Goal: Find specific page/section: Find specific page/section

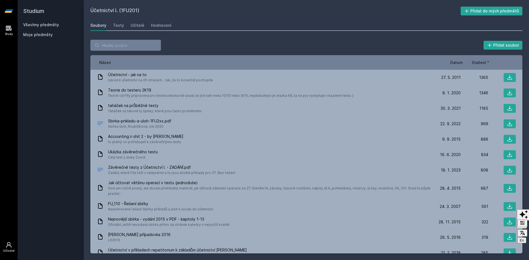
click at [9, 247] on icon at bounding box center [9, 244] width 7 height 7
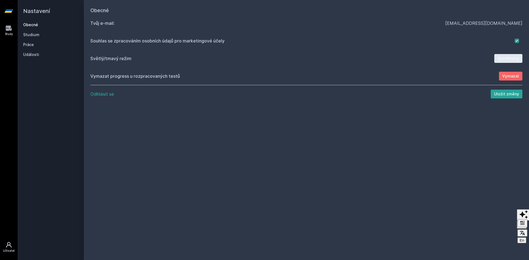
click at [6, 31] on link "Study" at bounding box center [8, 30] width 15 height 17
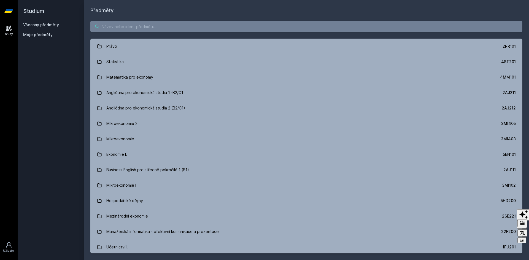
click at [133, 27] on input "search" at bounding box center [306, 26] width 432 height 11
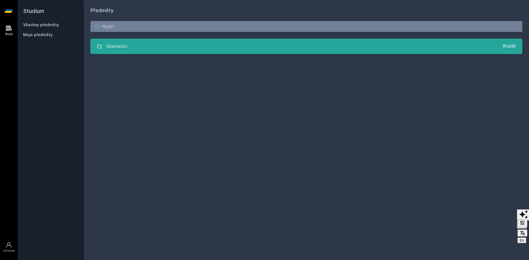
type input "1fu201"
click at [145, 49] on link "Účetnictví I. 1FU201" at bounding box center [306, 46] width 432 height 15
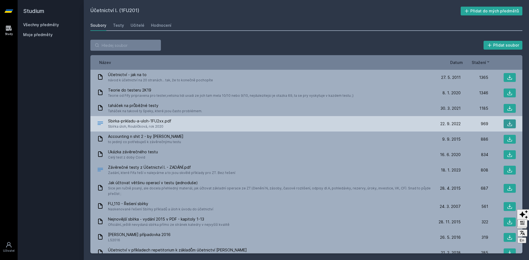
click at [239, 125] on icon at bounding box center [510, 124] width 5 height 5
